Goal: Transaction & Acquisition: Book appointment/travel/reservation

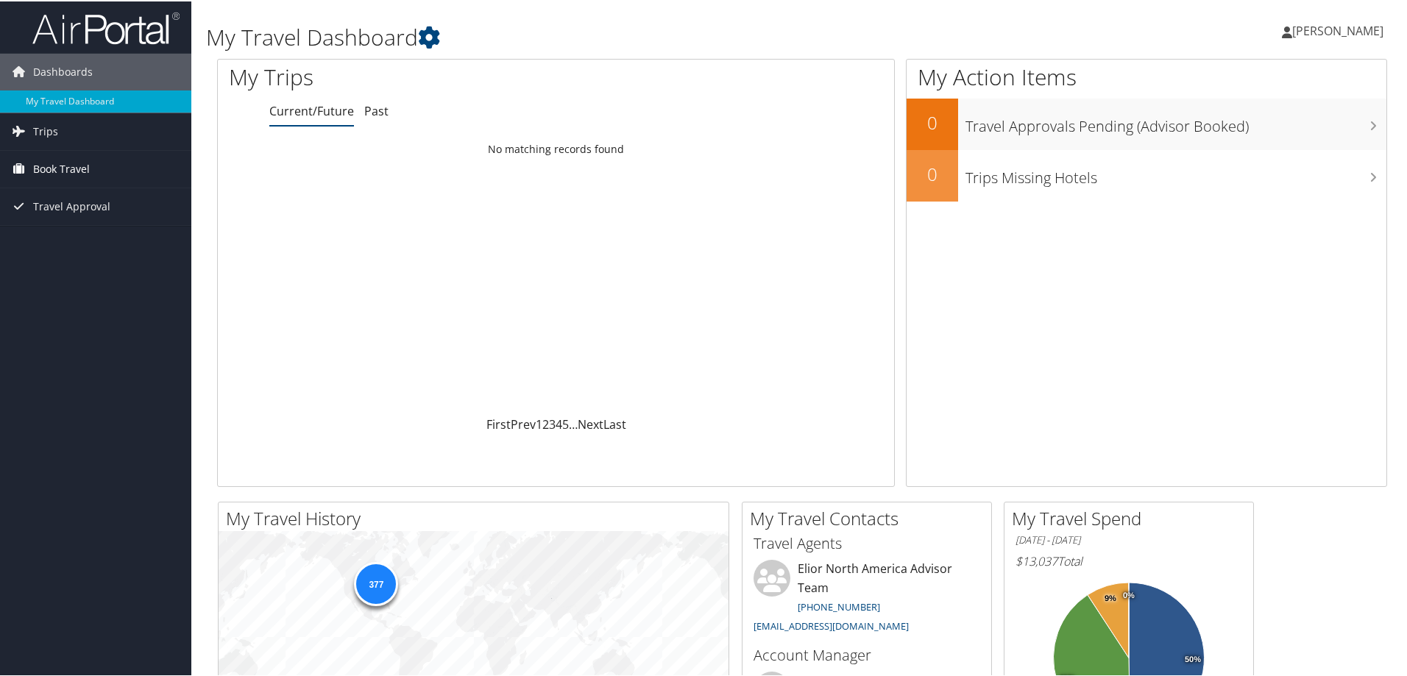
click at [60, 168] on span "Book Travel" at bounding box center [61, 167] width 57 height 37
click at [71, 243] on link "Book/Manage Online Trips" at bounding box center [95, 241] width 191 height 22
